Goal: Information Seeking & Learning: Understand process/instructions

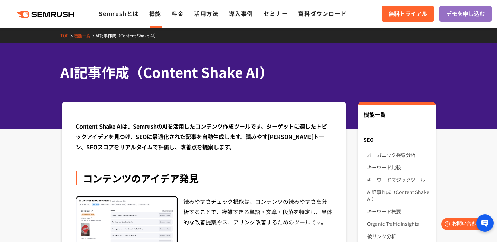
scroll to position [16, 0]
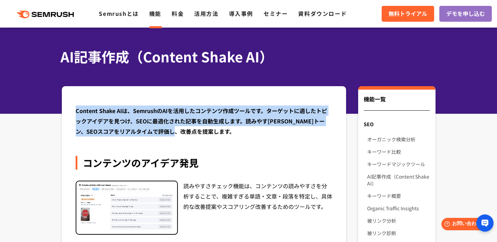
drag, startPoint x: 204, startPoint y: 131, endPoint x: 62, endPoint y: 111, distance: 143.9
drag, startPoint x: 72, startPoint y: 111, endPoint x: 220, endPoint y: 155, distance: 154.1
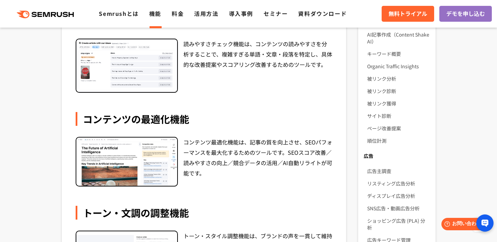
scroll to position [0, 0]
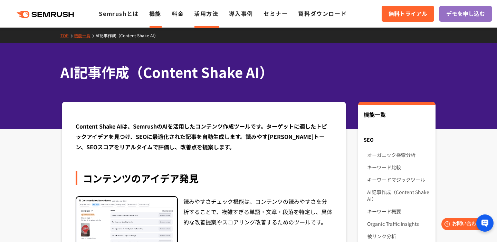
click at [210, 13] on link "活用方法" at bounding box center [206, 13] width 24 height 8
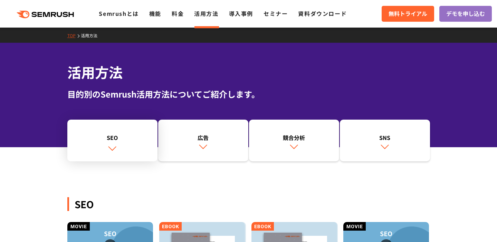
click at [97, 141] on div "SEO" at bounding box center [112, 138] width 83 height 8
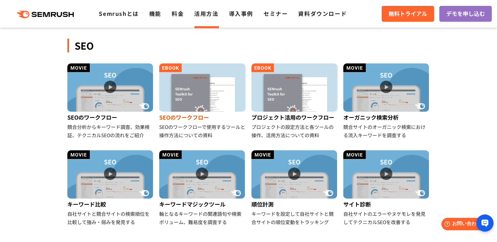
click at [205, 110] on img at bounding box center [202, 88] width 86 height 48
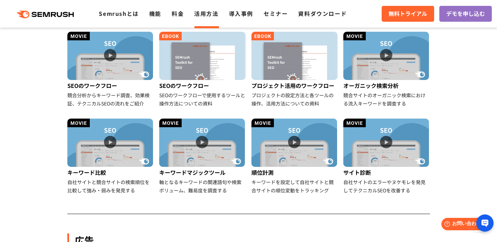
scroll to position [133, 0]
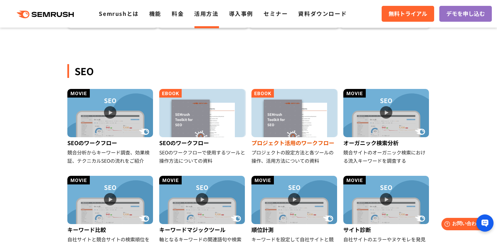
click at [324, 128] on img at bounding box center [294, 113] width 86 height 48
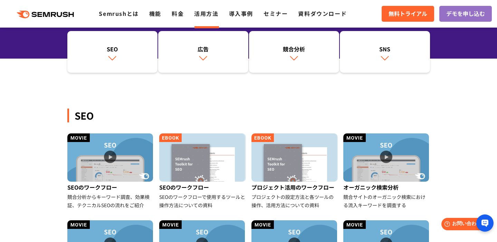
scroll to position [78, 0]
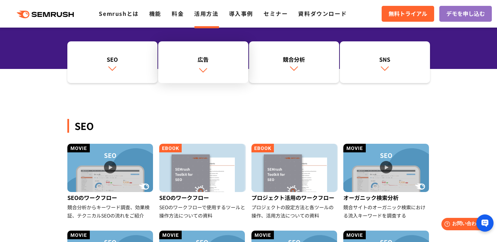
click at [203, 74] on img at bounding box center [203, 70] width 9 height 9
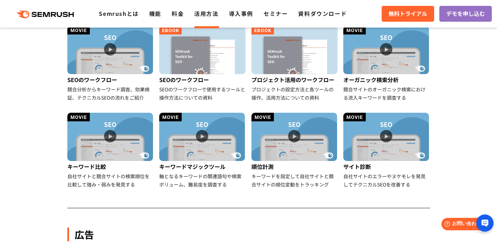
scroll to position [176, 0]
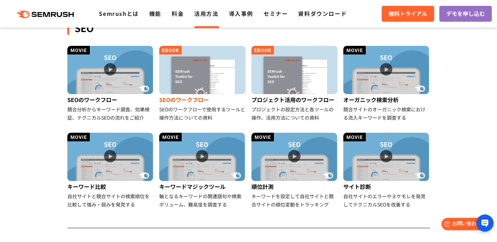
click at [204, 85] on img at bounding box center [202, 70] width 86 height 48
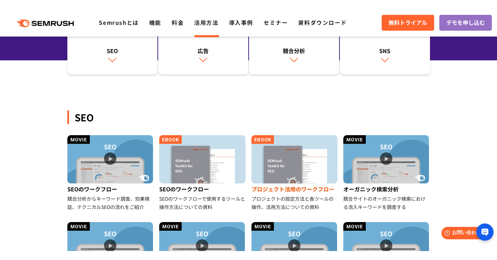
scroll to position [138, 0]
